Goal: Information Seeking & Learning: Learn about a topic

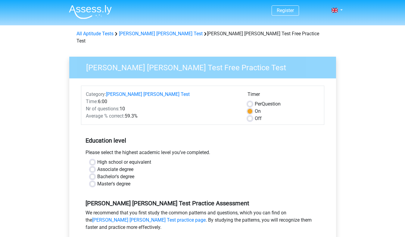
scroll to position [60, 0]
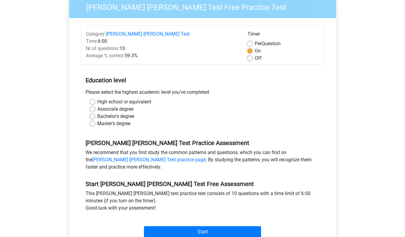
click at [97, 113] on label "Bachelor's degree" at bounding box center [115, 116] width 37 height 7
click at [93, 113] on input "Bachelor's degree" at bounding box center [92, 116] width 5 height 6
radio input "true"
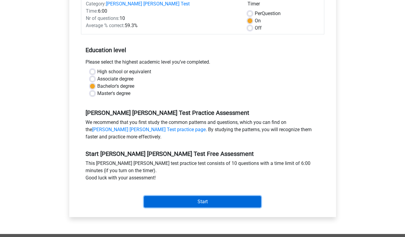
click at [215, 196] on input "Start" at bounding box center [202, 201] width 117 height 11
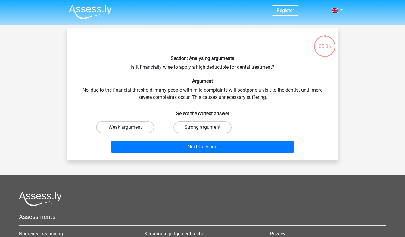
click at [210, 126] on label "Strong argument" at bounding box center [203, 127] width 58 height 12
click at [206, 127] on input "Strong argument" at bounding box center [204, 129] width 4 height 4
radio input "true"
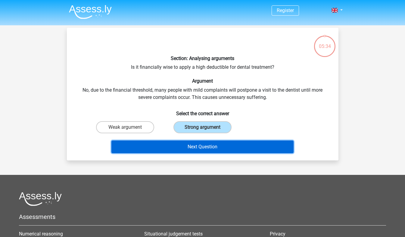
click at [235, 147] on button "Next Question" at bounding box center [202, 146] width 182 height 13
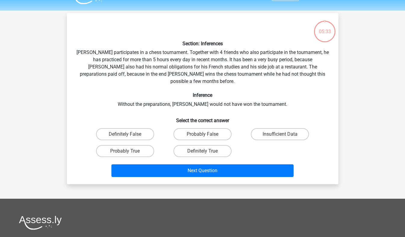
scroll to position [28, 0]
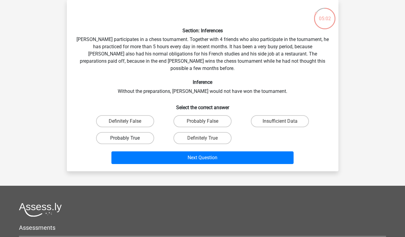
click at [144, 132] on label "Probably True" at bounding box center [125, 138] width 58 height 12
click at [129, 138] on input "Probably True" at bounding box center [127, 140] width 4 height 4
radio input "true"
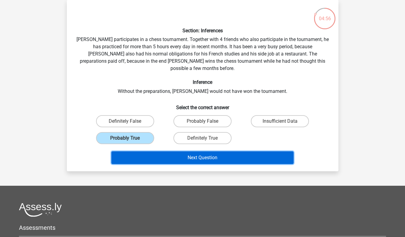
click at [191, 151] on button "Next Question" at bounding box center [202, 157] width 182 height 13
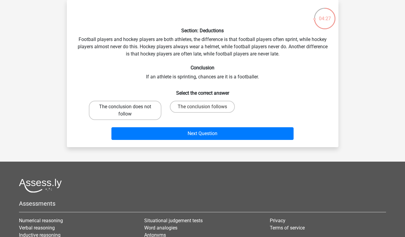
click at [145, 112] on label "The conclusion does not follow" at bounding box center [125, 110] width 73 height 19
click at [129, 111] on input "The conclusion does not follow" at bounding box center [127, 109] width 4 height 4
radio input "true"
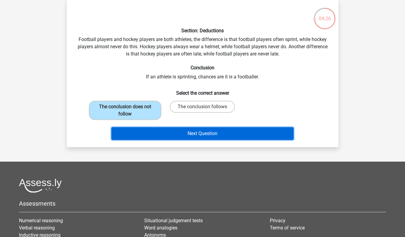
click at [187, 135] on button "Next Question" at bounding box center [202, 133] width 182 height 13
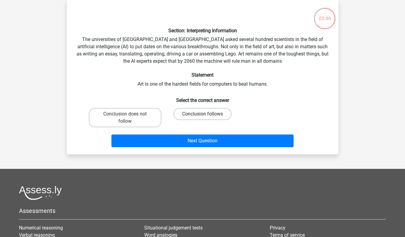
click at [215, 115] on label "Conclusion follows" at bounding box center [203, 114] width 58 height 12
click at [206, 115] on input "Conclusion follows" at bounding box center [204, 116] width 4 height 4
radio input "true"
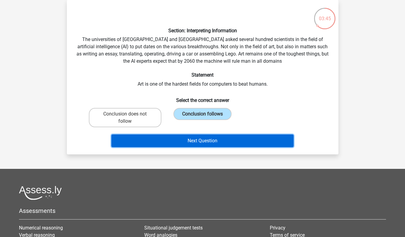
click at [223, 139] on button "Next Question" at bounding box center [202, 140] width 182 height 13
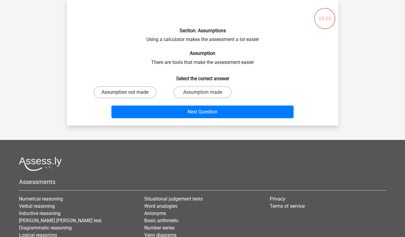
click at [150, 92] on label "Assumption not made" at bounding box center [125, 92] width 63 height 12
click at [129, 92] on input "Assumption not made" at bounding box center [127, 94] width 4 height 4
radio input "true"
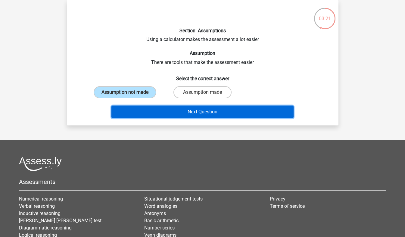
click at [173, 112] on button "Next Question" at bounding box center [202, 111] width 182 height 13
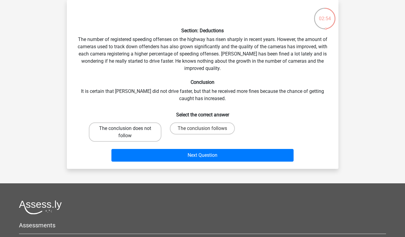
click at [153, 130] on label "The conclusion does not follow" at bounding box center [125, 131] width 73 height 19
click at [129, 130] on input "The conclusion does not follow" at bounding box center [127, 130] width 4 height 4
radio input "true"
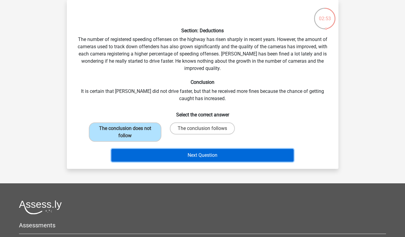
click at [187, 152] on button "Next Question" at bounding box center [202, 155] width 182 height 13
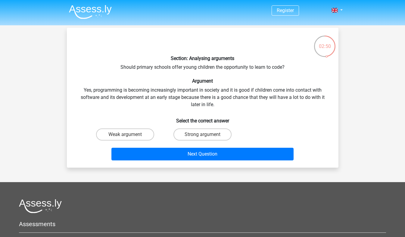
scroll to position [30, 0]
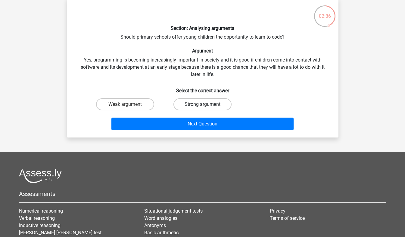
click at [208, 104] on label "Strong argument" at bounding box center [203, 104] width 58 height 12
click at [206, 104] on input "Strong argument" at bounding box center [204, 106] width 4 height 4
radio input "true"
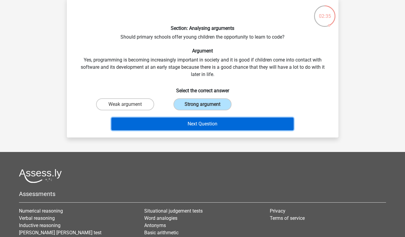
click at [205, 120] on button "Next Question" at bounding box center [202, 123] width 182 height 13
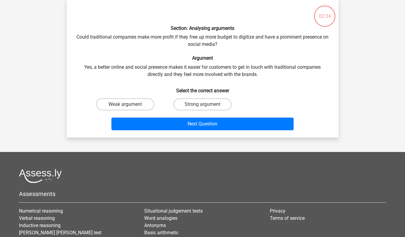
scroll to position [28, 0]
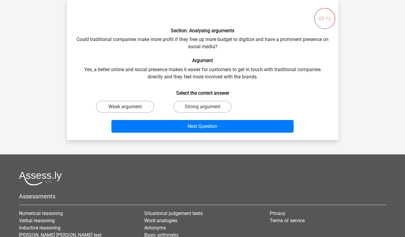
click at [203, 110] on input "Strong argument" at bounding box center [204, 109] width 4 height 4
radio input "true"
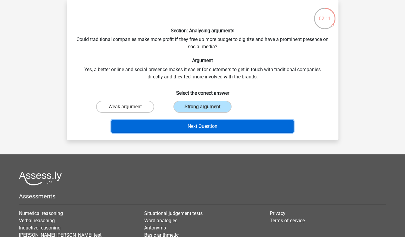
click at [205, 124] on button "Next Question" at bounding box center [202, 126] width 182 height 13
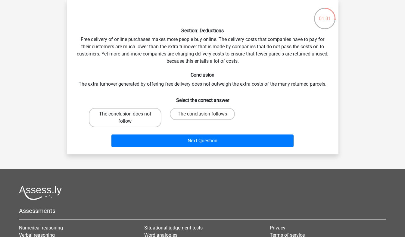
click at [145, 111] on label "The conclusion does not follow" at bounding box center [125, 117] width 73 height 19
click at [129, 114] on input "The conclusion does not follow" at bounding box center [127, 116] width 4 height 4
radio input "true"
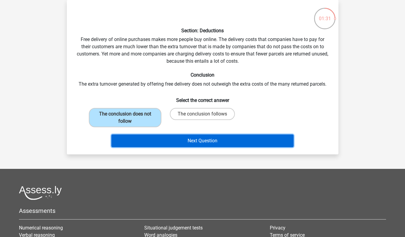
click at [187, 135] on button "Next Question" at bounding box center [202, 140] width 182 height 13
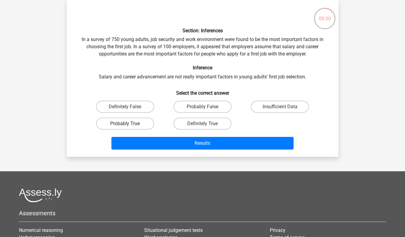
click at [145, 122] on label "Probably True" at bounding box center [125, 123] width 58 height 12
click at [129, 124] on input "Probably True" at bounding box center [127, 126] width 4 height 4
radio input "true"
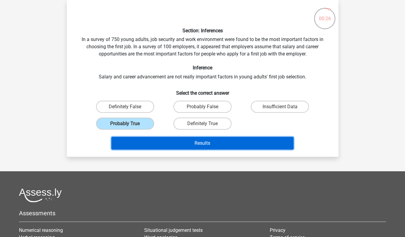
click at [212, 145] on button "Results" at bounding box center [202, 143] width 182 height 13
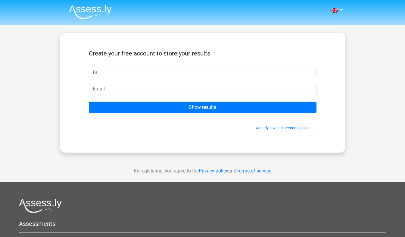
type input "Bryan"
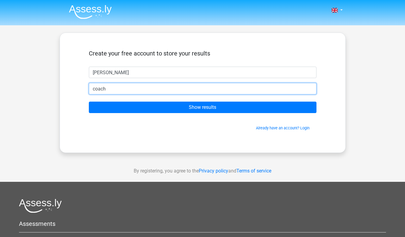
type input "coachbryan14@gmail.com"
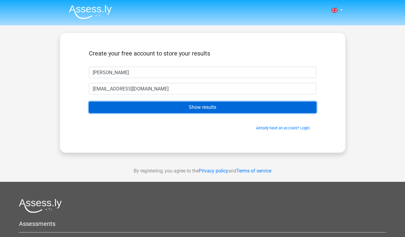
click at [221, 107] on input "Show results" at bounding box center [203, 107] width 228 height 11
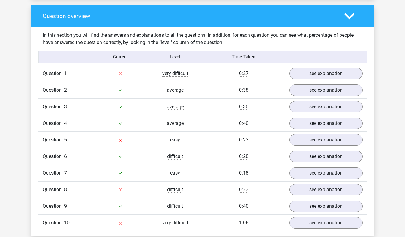
scroll to position [452, 0]
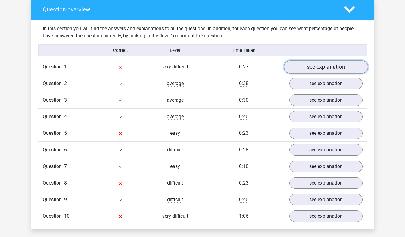
click at [303, 64] on link "see explanation" at bounding box center [326, 67] width 84 height 13
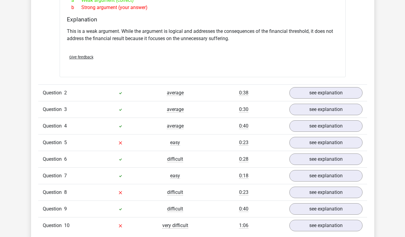
scroll to position [633, 0]
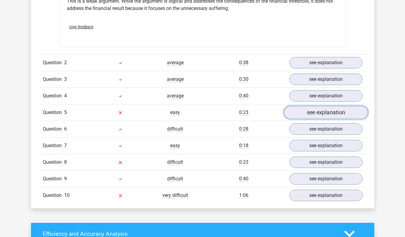
click at [326, 109] on link "see explanation" at bounding box center [326, 112] width 84 height 13
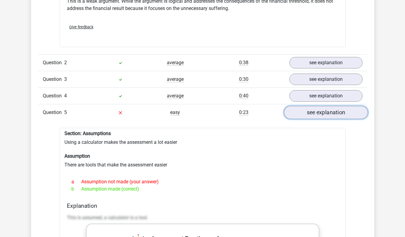
click at [323, 107] on link "see explanation" at bounding box center [326, 112] width 84 height 13
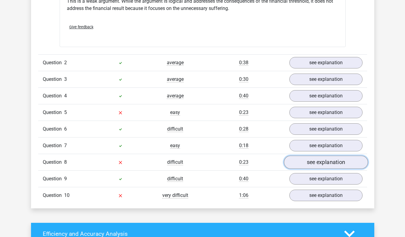
click at [317, 156] on link "see explanation" at bounding box center [326, 161] width 84 height 13
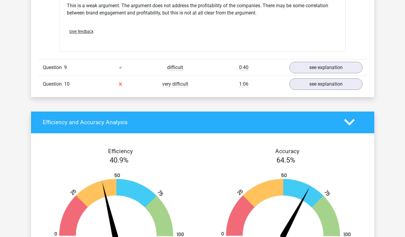
scroll to position [843, 0]
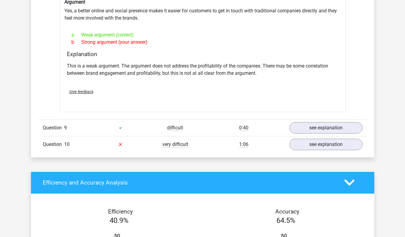
click at [301, 146] on div "Question 10 very difficult 1:06 see explanation" at bounding box center [202, 144] width 329 height 17
click at [302, 143] on link "see explanation" at bounding box center [326, 144] width 84 height 13
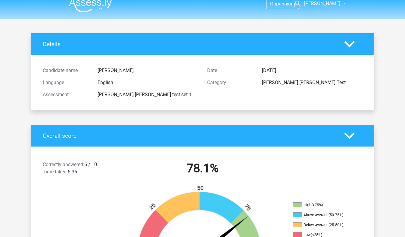
scroll to position [0, 0]
